Goal: Find specific page/section: Find specific page/section

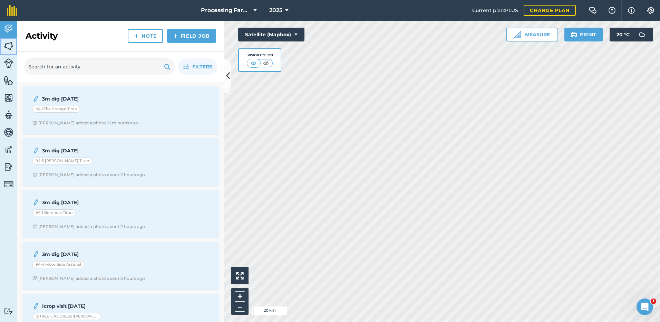
click at [5, 42] on img at bounding box center [9, 46] width 10 height 10
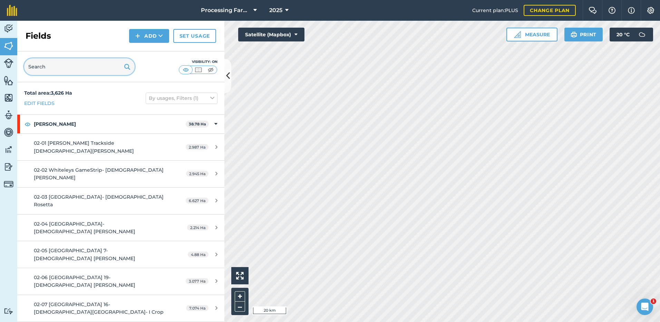
click at [46, 69] on input "text" at bounding box center [79, 66] width 110 height 17
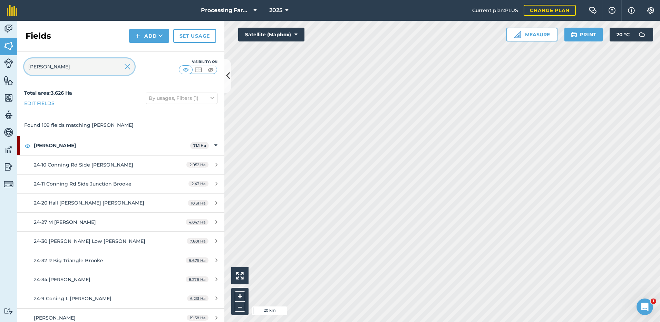
type input "[PERSON_NAME]"
click at [126, 67] on img at bounding box center [127, 66] width 6 height 8
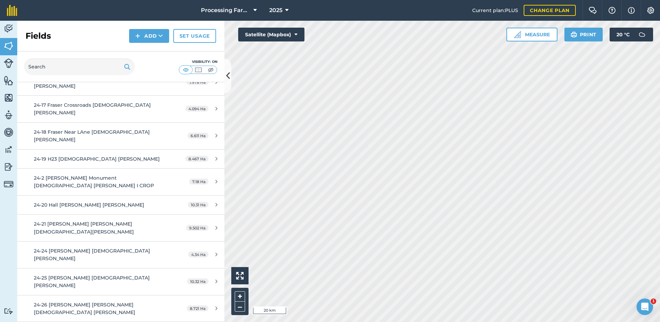
scroll to position [691, 0]
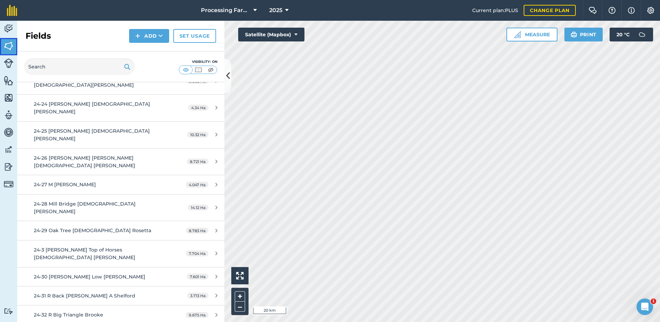
click at [9, 46] on img at bounding box center [9, 46] width 10 height 10
click at [39, 68] on input "text" at bounding box center [79, 66] width 110 height 17
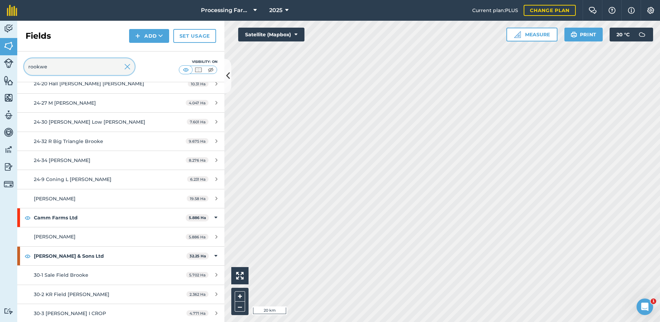
scroll to position [0, 0]
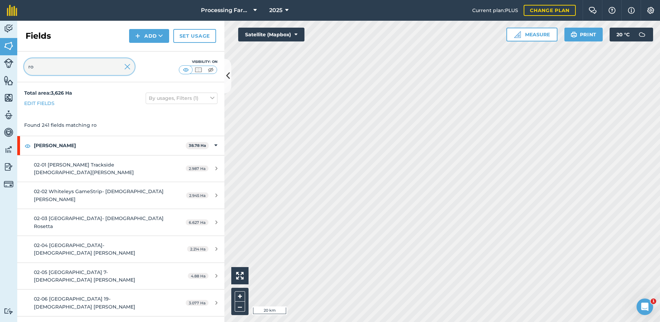
type input "r"
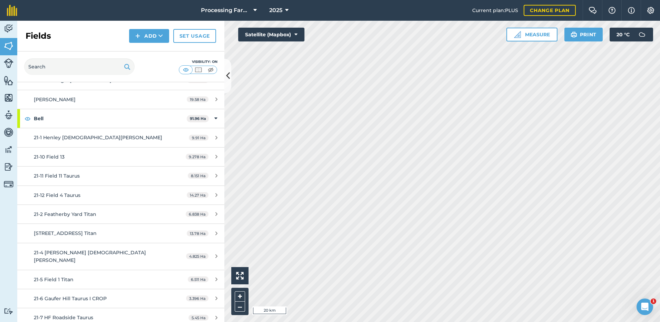
scroll to position [1381, 0]
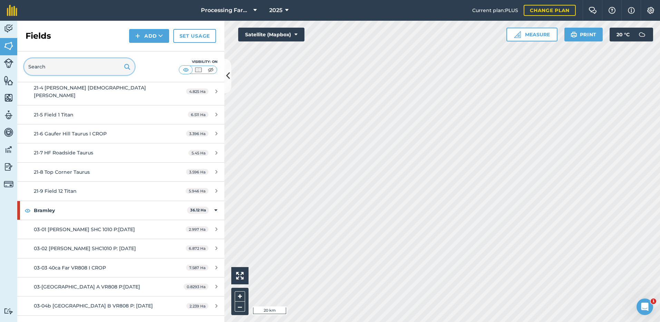
click at [51, 65] on input "text" at bounding box center [79, 66] width 110 height 17
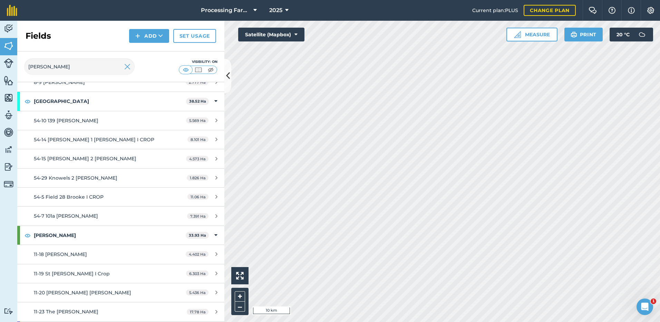
scroll to position [636, 0]
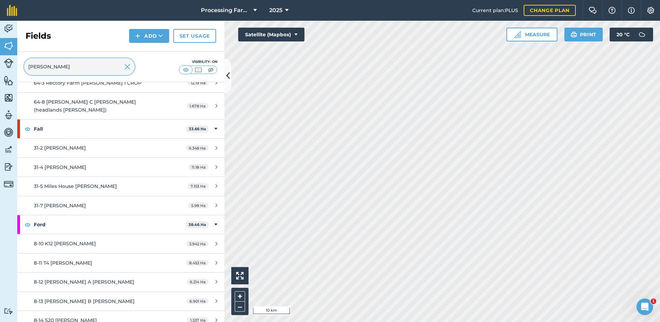
click at [49, 68] on input "[PERSON_NAME]" at bounding box center [79, 66] width 110 height 17
type input "r"
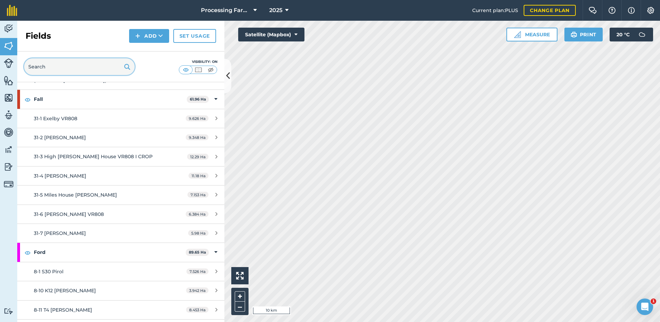
scroll to position [2888, 0]
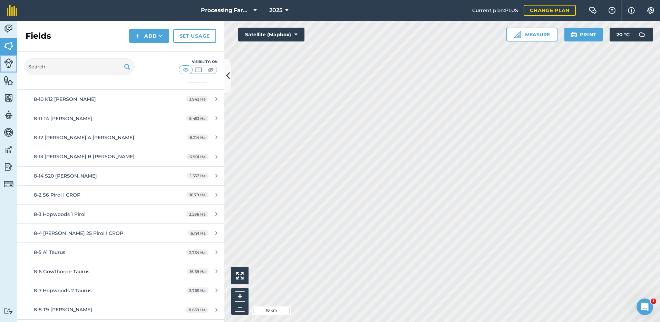
click at [10, 62] on img at bounding box center [9, 63] width 10 height 10
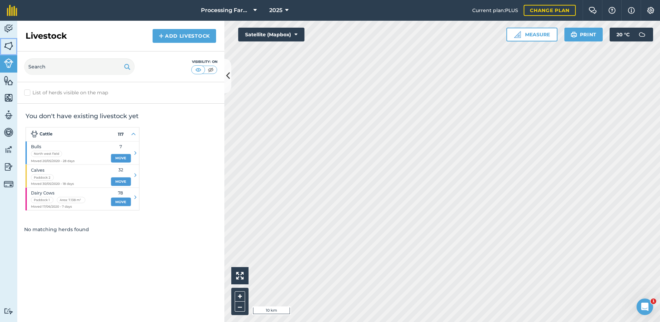
click at [9, 46] on img at bounding box center [9, 46] width 10 height 10
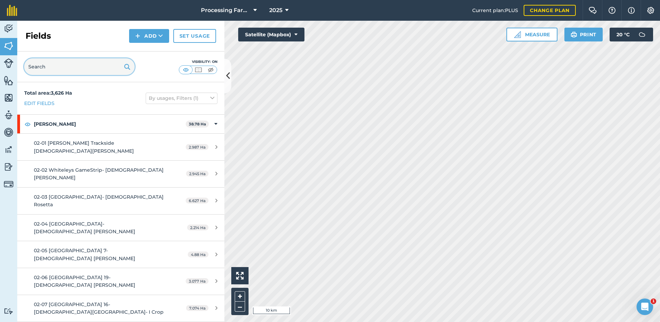
click at [57, 66] on input "text" at bounding box center [79, 66] width 110 height 17
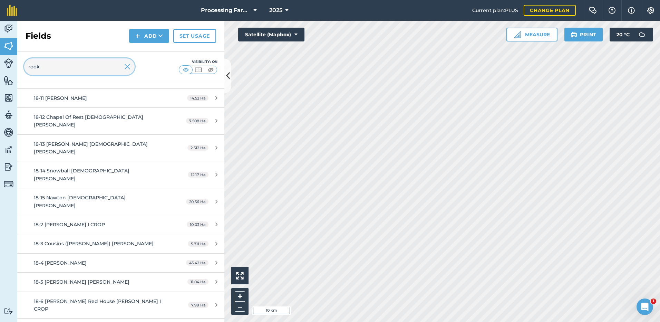
scroll to position [2002, 0]
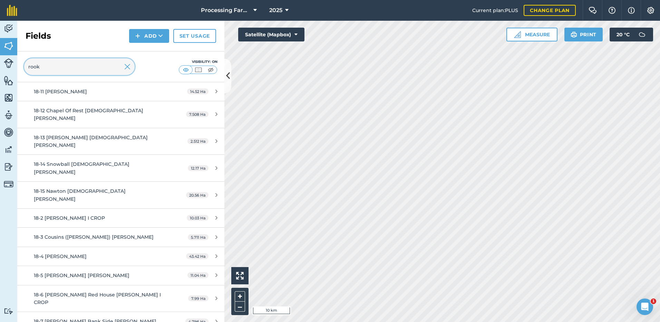
type input "rook"
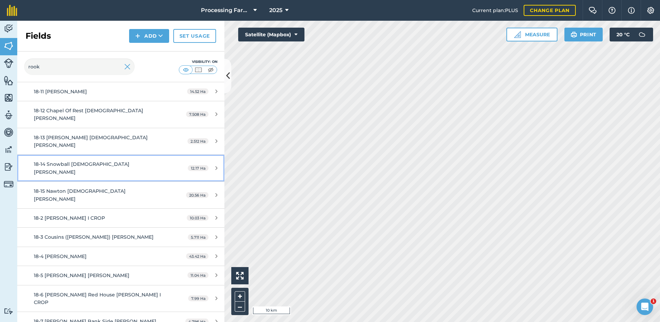
click at [54, 161] on span "18-14 Snowball [DEMOGRAPHIC_DATA] [PERSON_NAME]" at bounding box center [82, 168] width 96 height 14
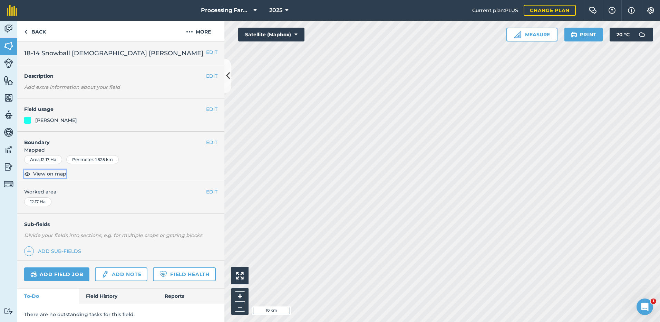
click at [42, 174] on span "View on map" at bounding box center [49, 174] width 33 height 8
click at [30, 32] on link "Back" at bounding box center [35, 31] width 36 height 20
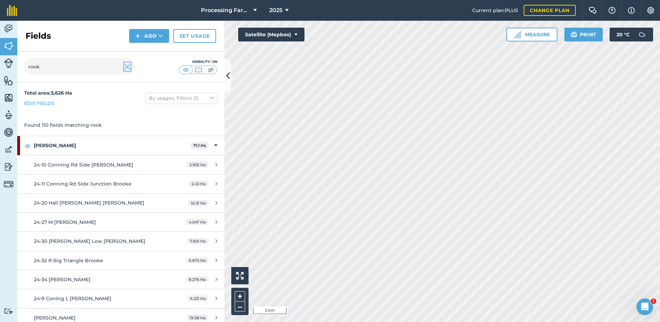
click at [125, 67] on img at bounding box center [127, 66] width 6 height 8
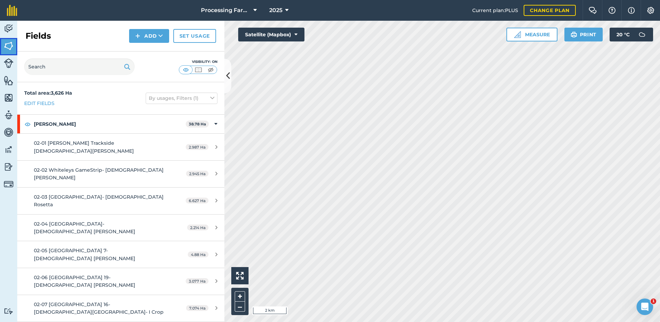
click at [10, 46] on img at bounding box center [9, 46] width 10 height 10
click at [41, 68] on input "text" at bounding box center [79, 66] width 110 height 17
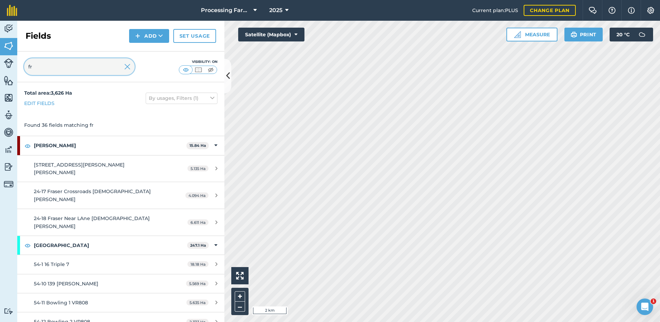
type input "f"
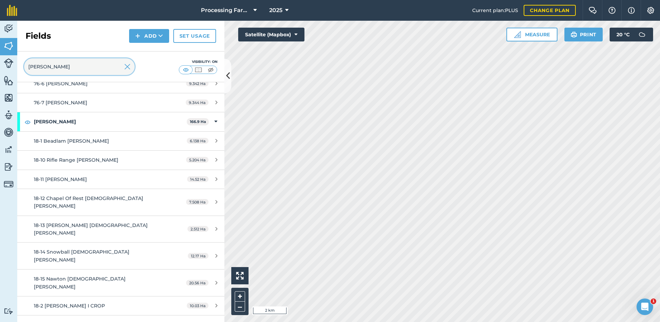
scroll to position [1933, 0]
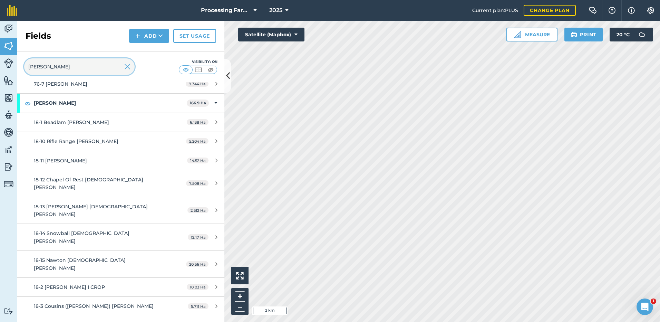
type input "[PERSON_NAME]"
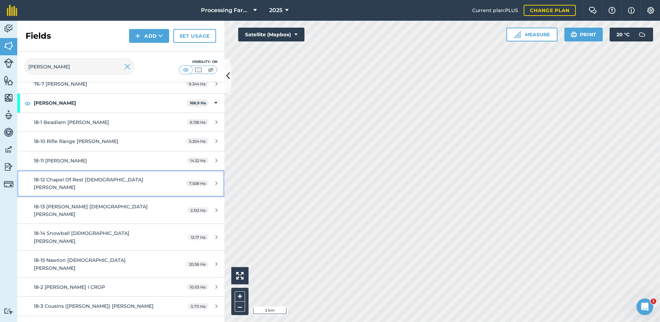
click at [75, 176] on span "18-12 Chapel Of Rest [DEMOGRAPHIC_DATA] [PERSON_NAME]" at bounding box center [88, 183] width 109 height 14
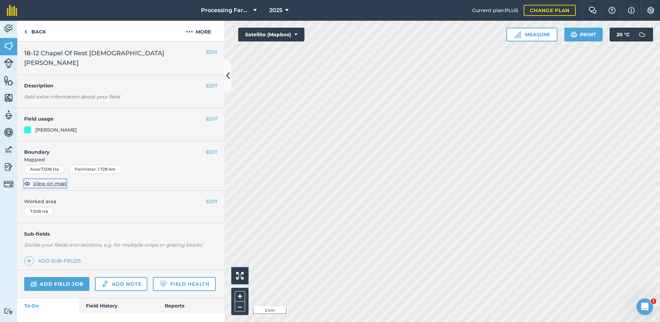
click at [50, 180] on span "View on map" at bounding box center [49, 184] width 33 height 8
